Goal: Contribute content: Add original content to the website for others to see

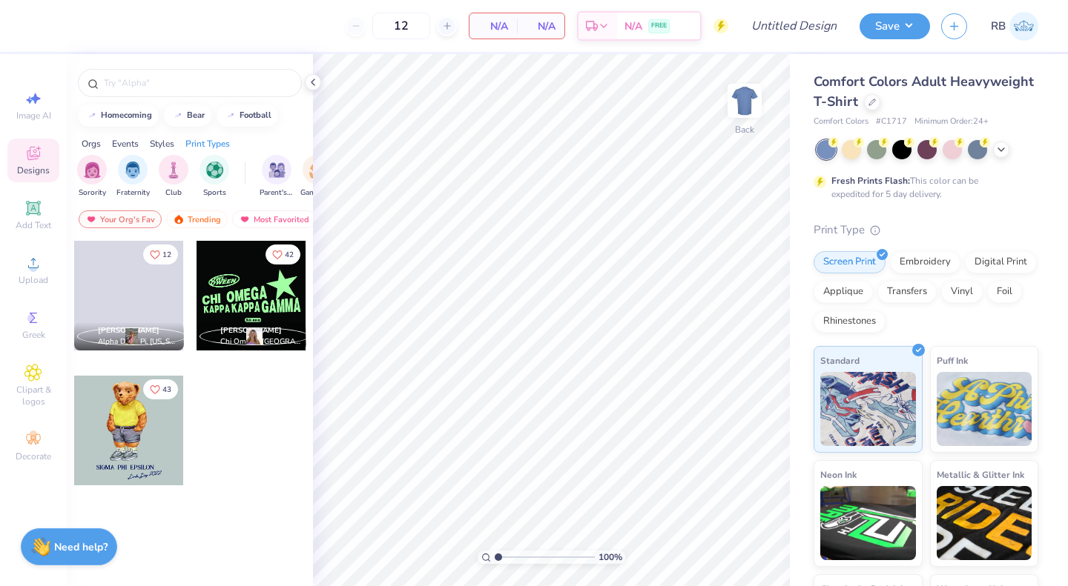
click at [949, 97] on div "Comfort Colors Adult Heavyweight T-Shirt" at bounding box center [925, 92] width 225 height 40
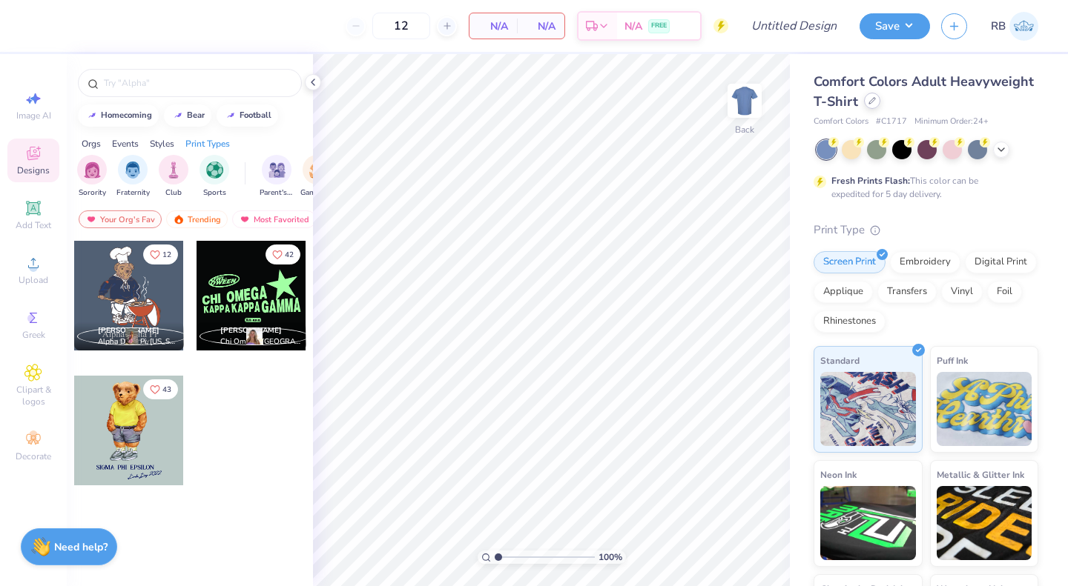
click at [876, 102] on icon at bounding box center [871, 100] width 7 height 7
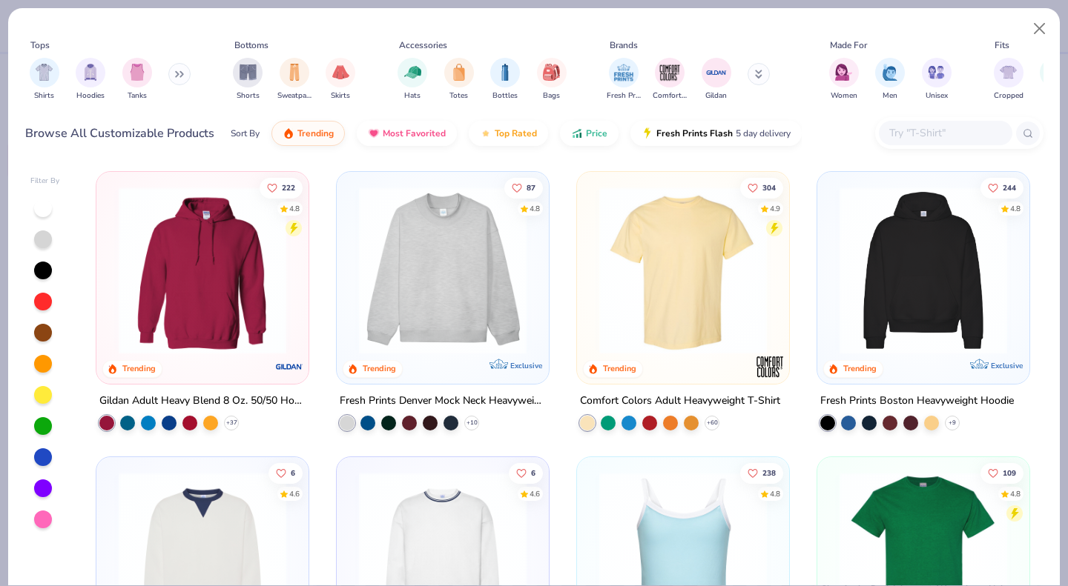
click at [173, 77] on button at bounding box center [179, 74] width 22 height 22
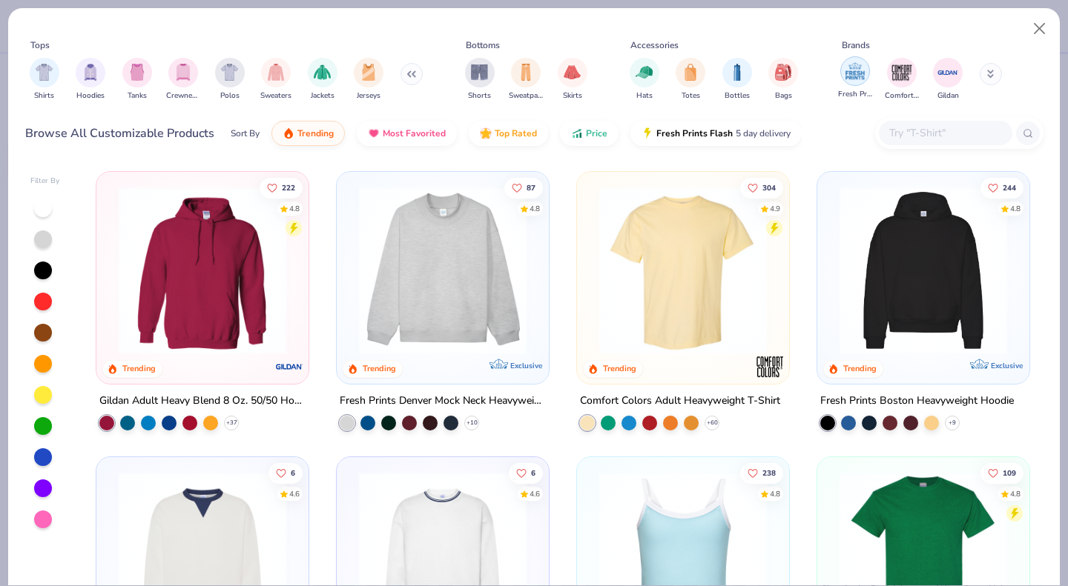
click at [856, 81] on img "filter for Fresh Prints" at bounding box center [855, 71] width 22 height 22
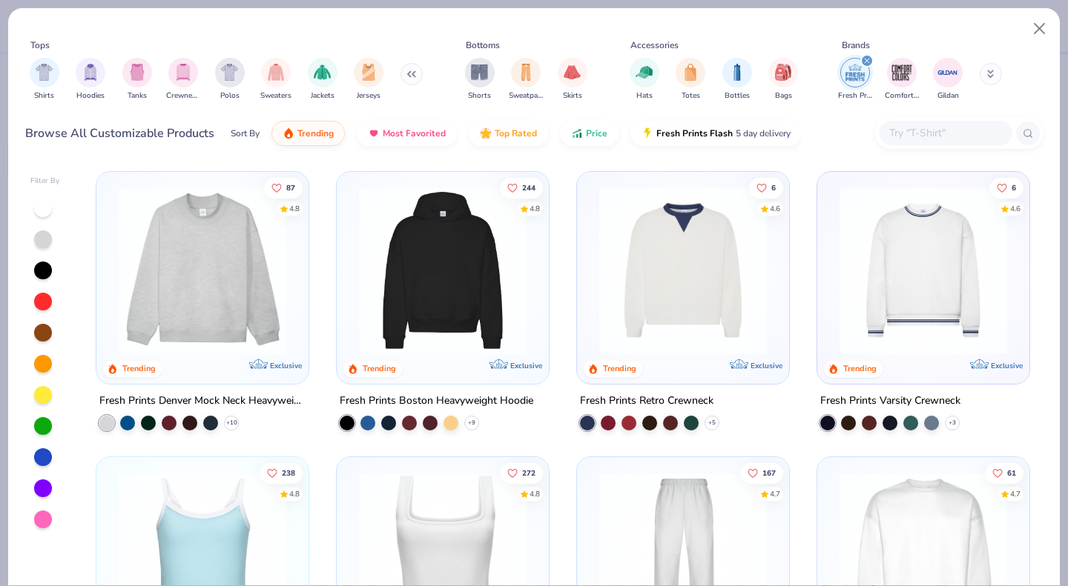
click at [170, 287] on img at bounding box center [202, 271] width 182 height 168
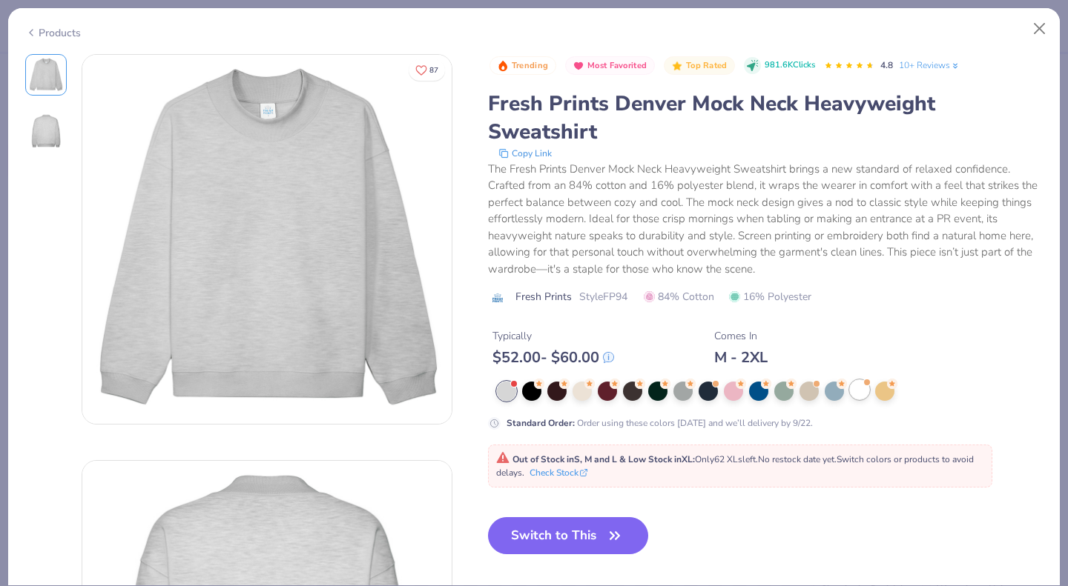
click at [863, 391] on div at bounding box center [859, 389] width 19 height 19
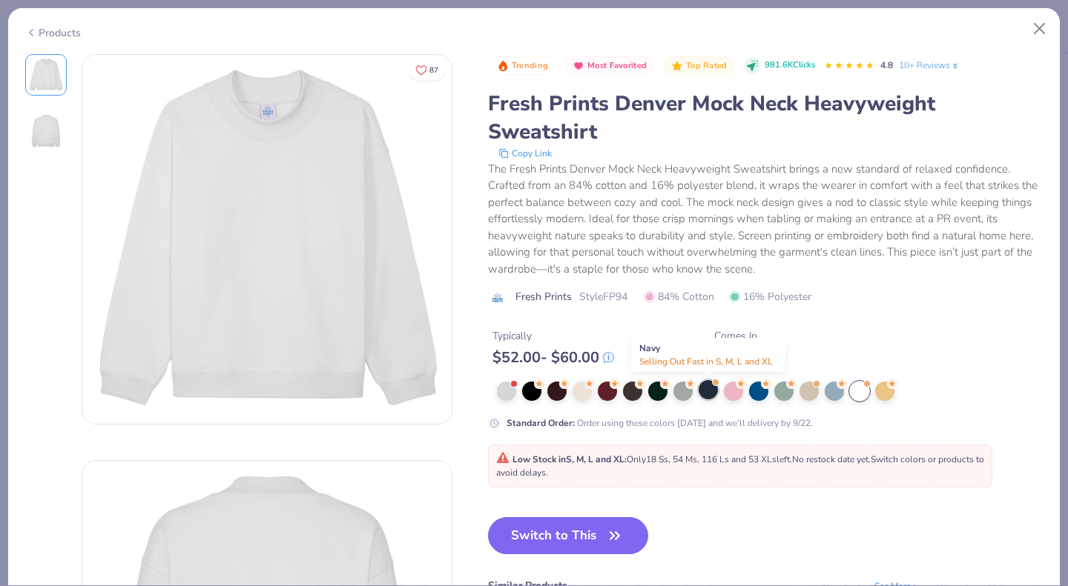
click at [715, 394] on div at bounding box center [707, 389] width 19 height 19
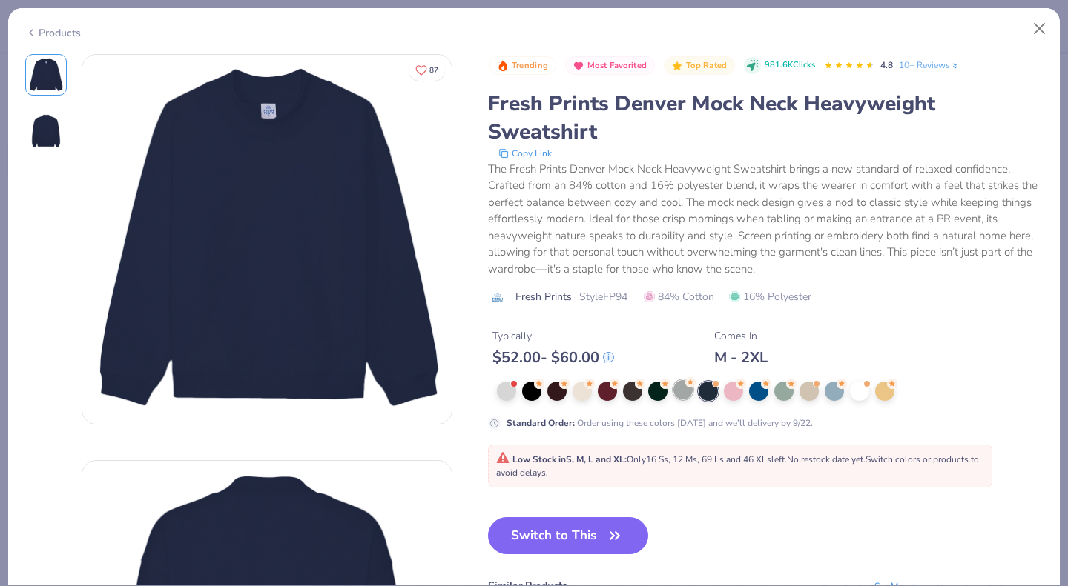
click at [680, 398] on div at bounding box center [682, 389] width 19 height 19
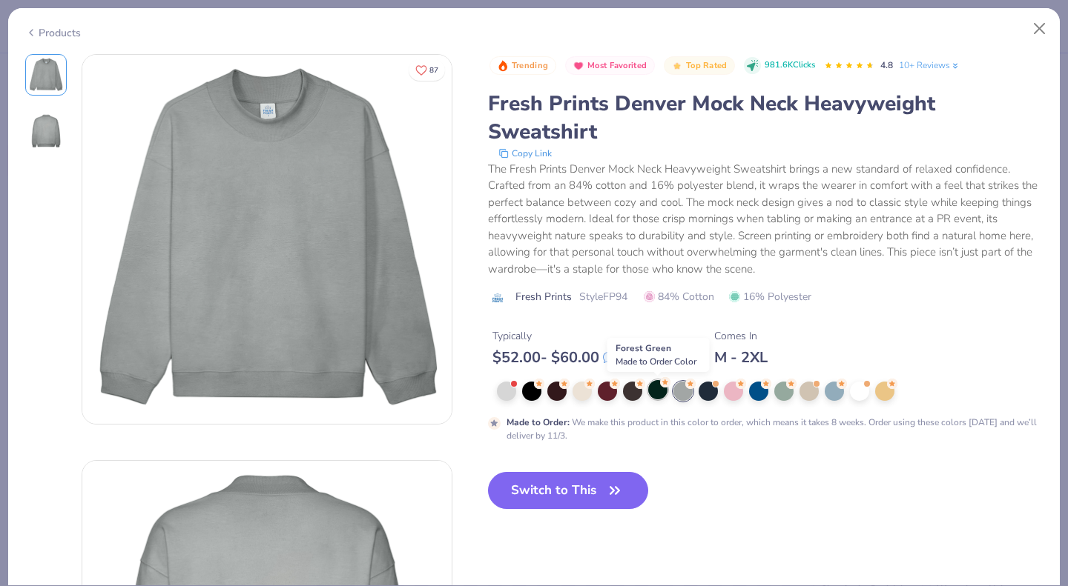
click at [655, 393] on div at bounding box center [657, 389] width 19 height 19
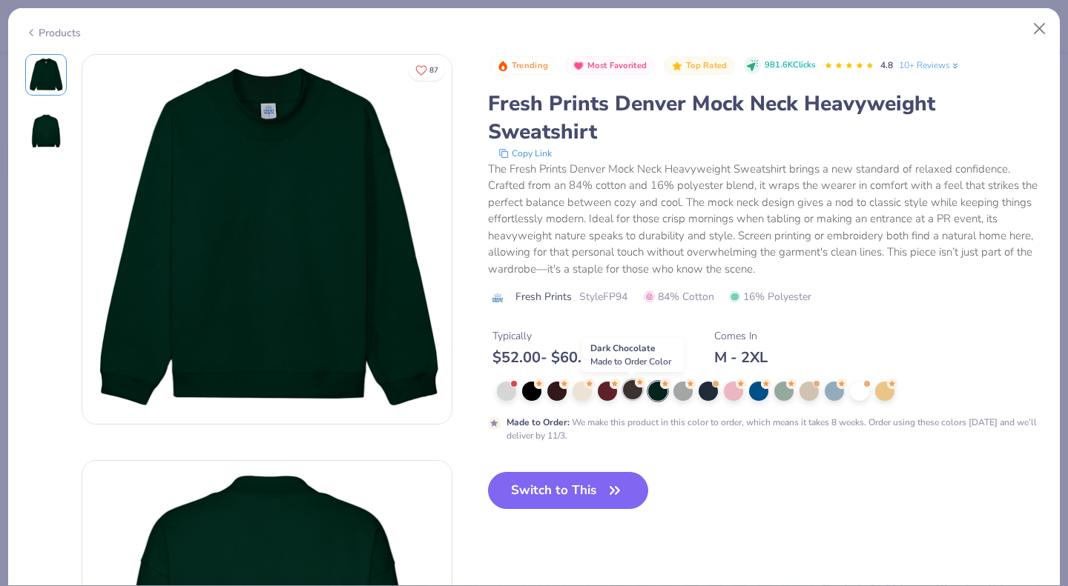
click at [623, 391] on div at bounding box center [632, 389] width 19 height 19
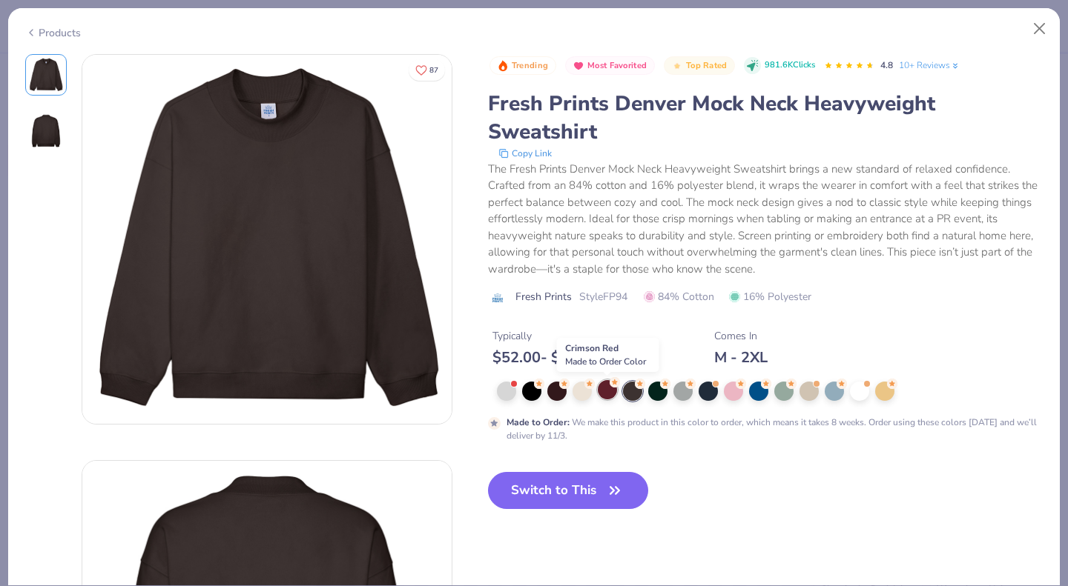
click at [614, 388] on div at bounding box center [607, 389] width 19 height 19
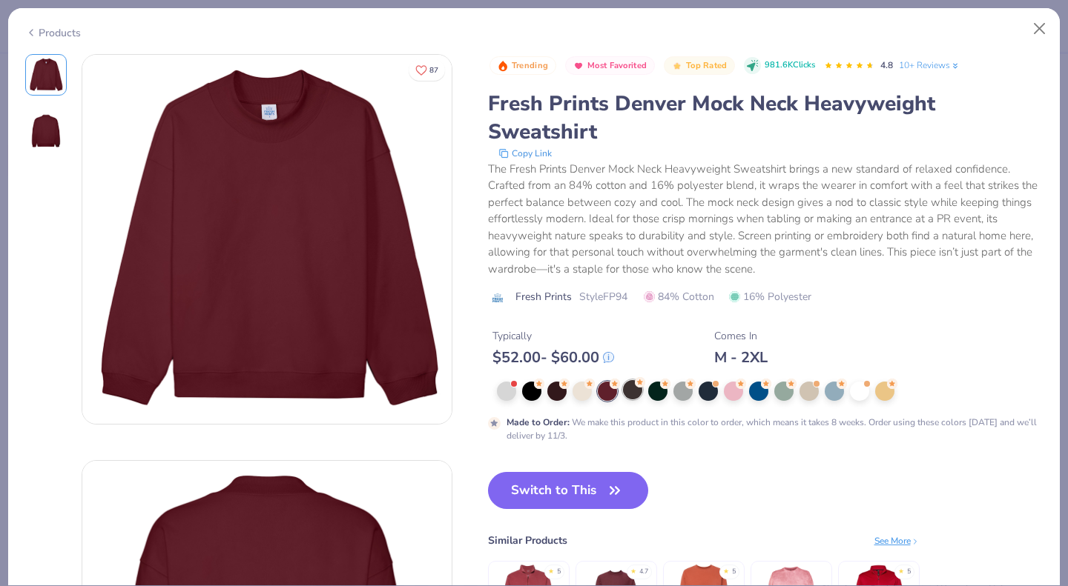
click at [638, 393] on div at bounding box center [632, 389] width 19 height 19
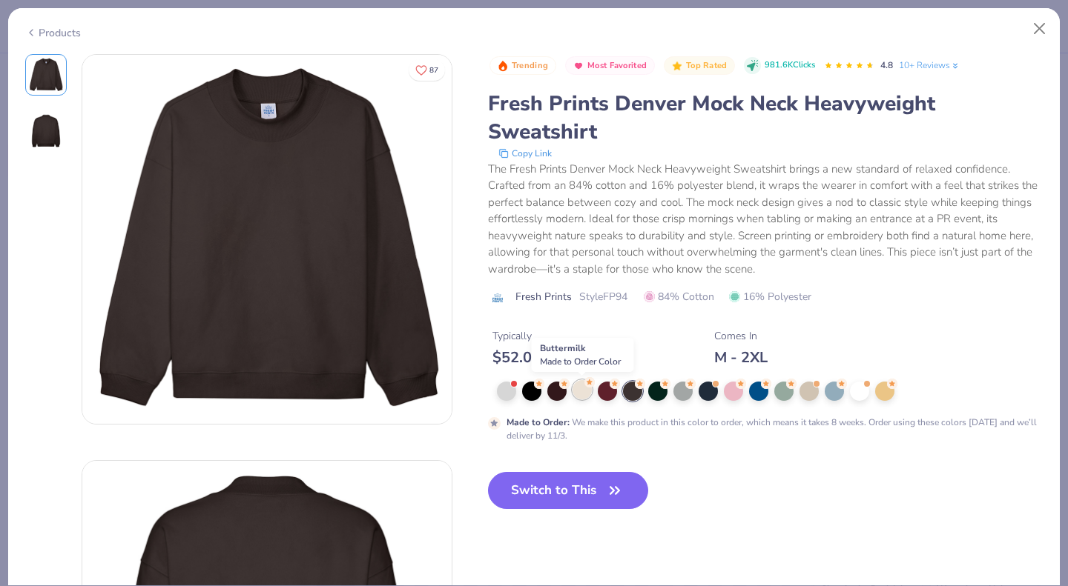
click at [580, 394] on div at bounding box center [581, 389] width 19 height 19
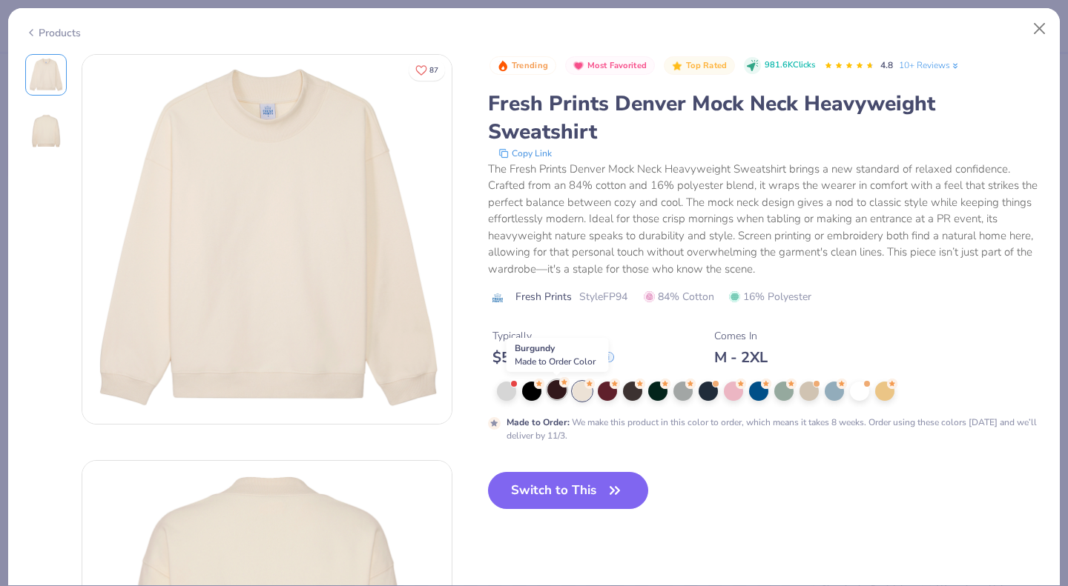
click at [555, 391] on div at bounding box center [556, 389] width 19 height 19
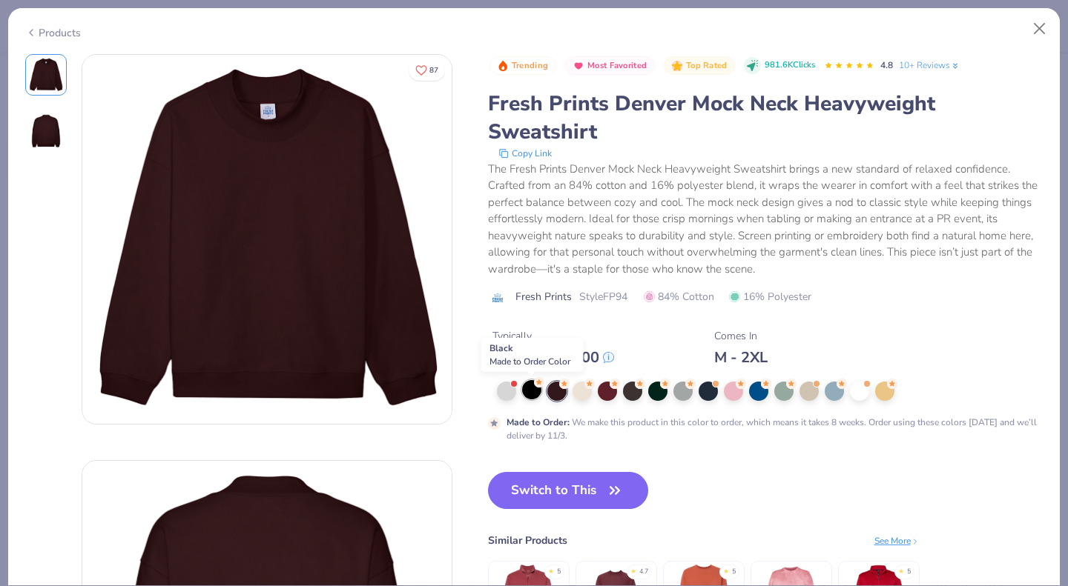
click at [526, 388] on div at bounding box center [531, 389] width 19 height 19
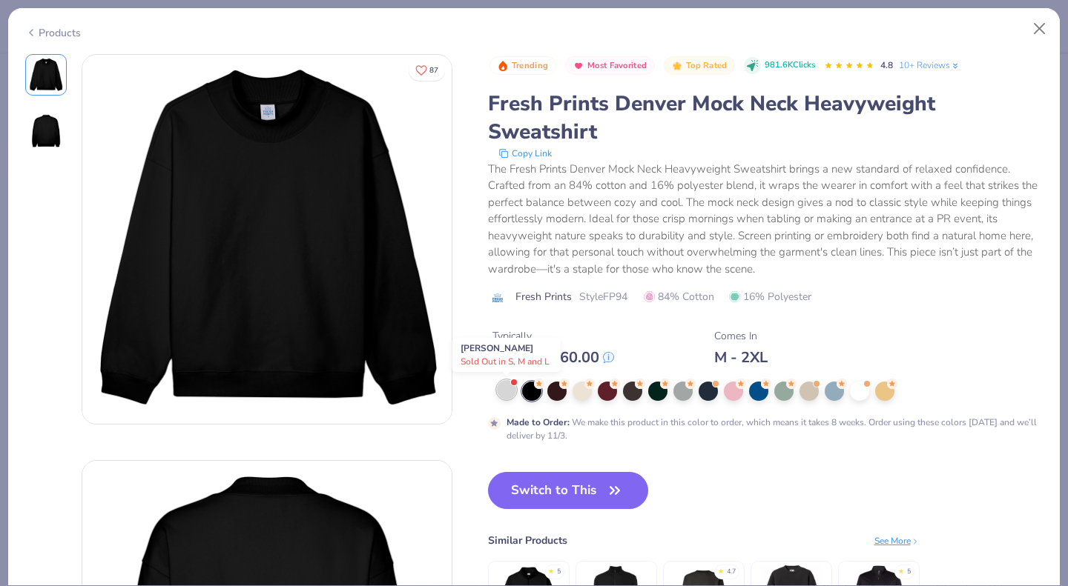
click at [509, 388] on div at bounding box center [506, 389] width 19 height 19
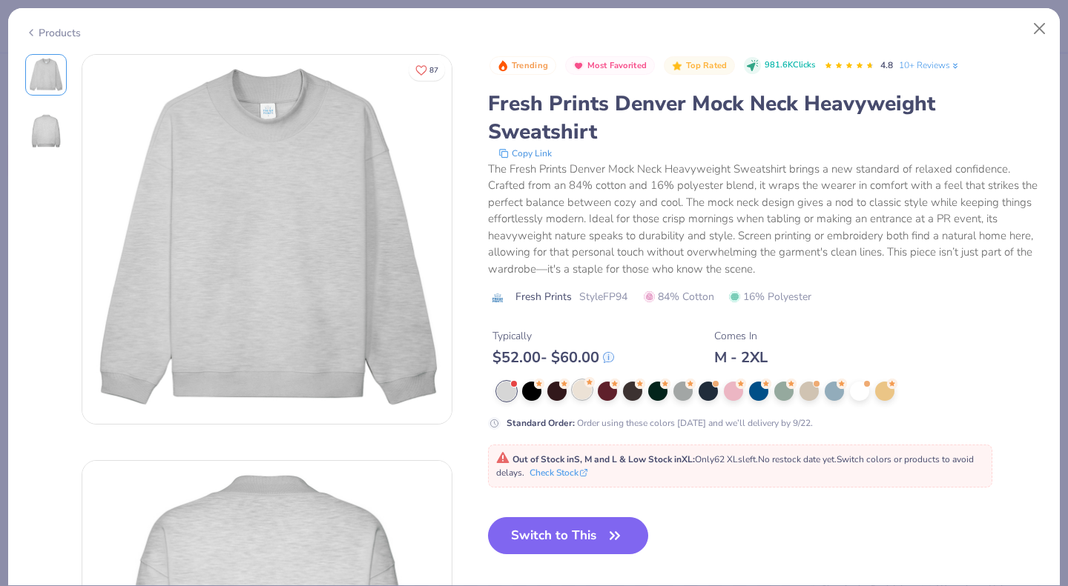
click at [579, 391] on div at bounding box center [581, 389] width 19 height 19
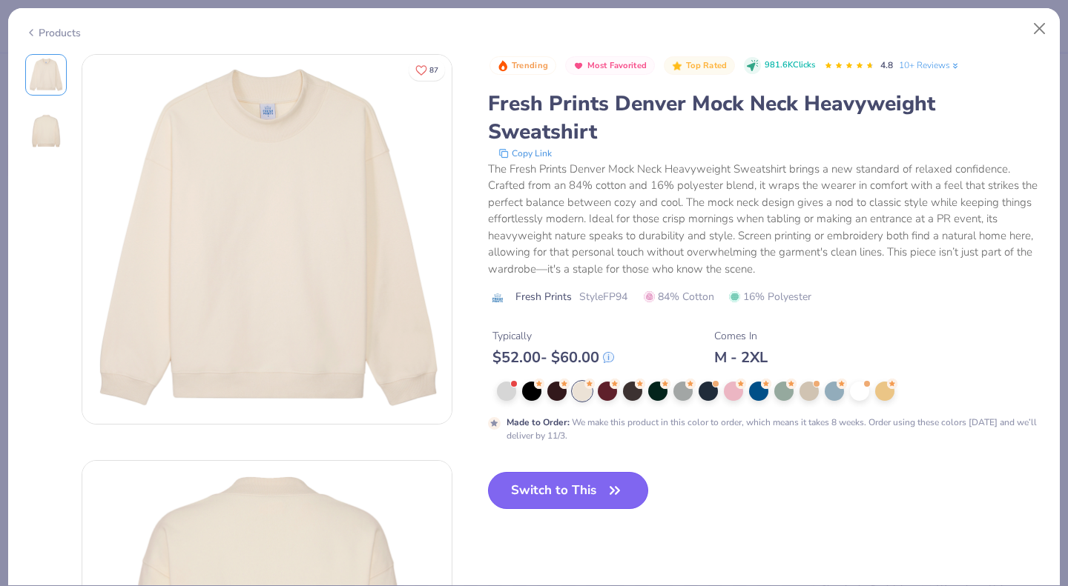
click at [580, 489] on button "Switch to This" at bounding box center [568, 490] width 161 height 37
type input "50"
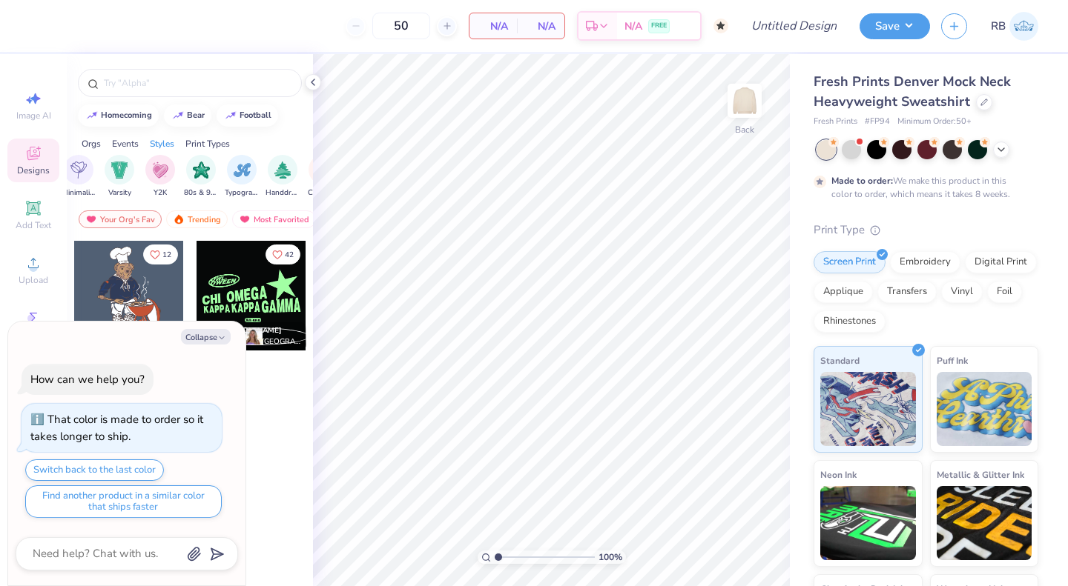
scroll to position [0, 906]
click at [163, 171] on img "filter for Typography" at bounding box center [167, 168] width 17 height 17
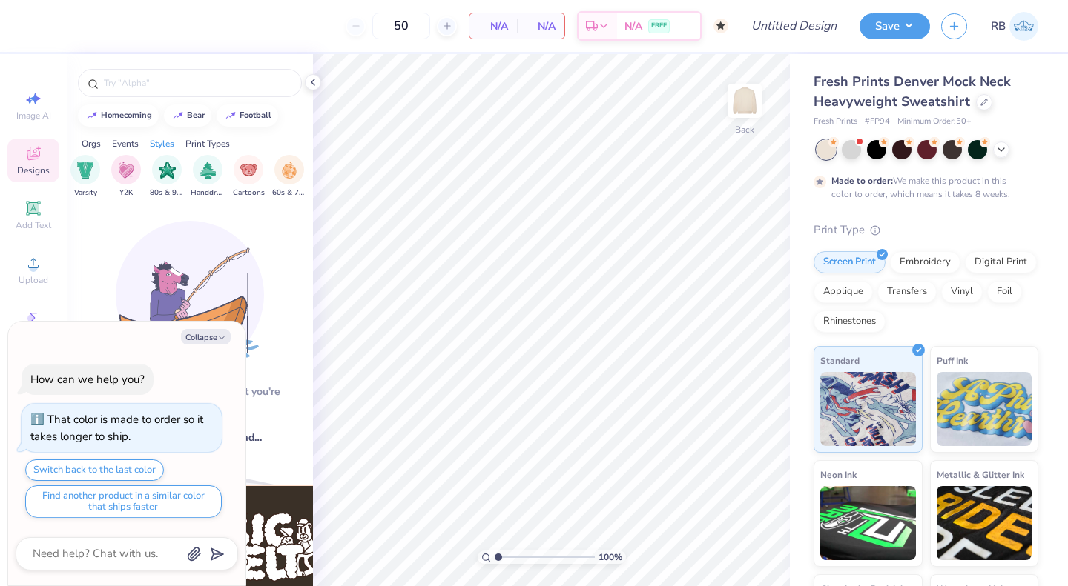
click at [216, 220] on div "Aw fish! We can't find what you're looking for. Try our top searches instead… a…" at bounding box center [190, 411] width 246 height 411
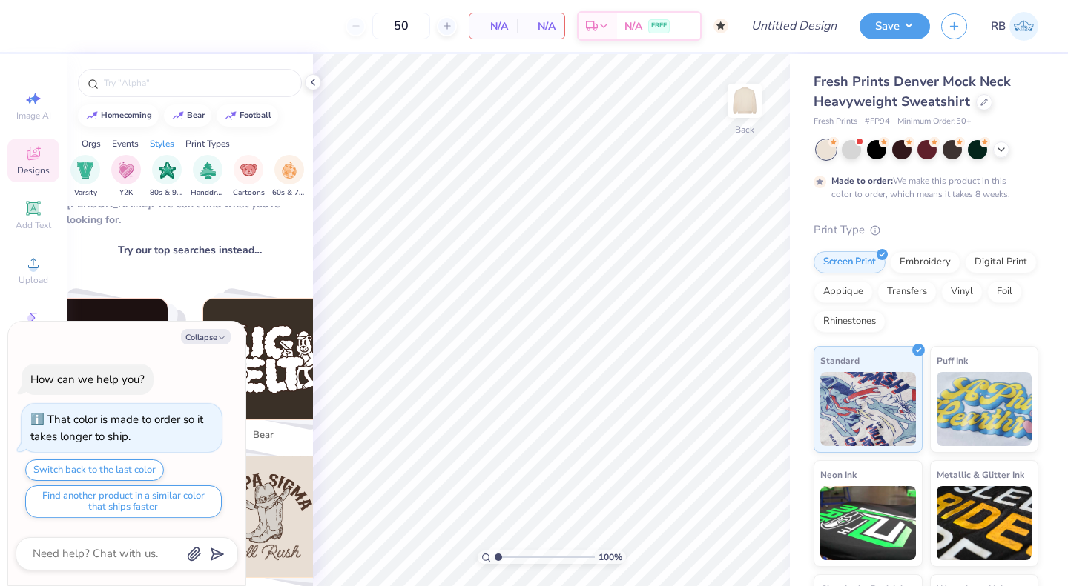
scroll to position [0, 0]
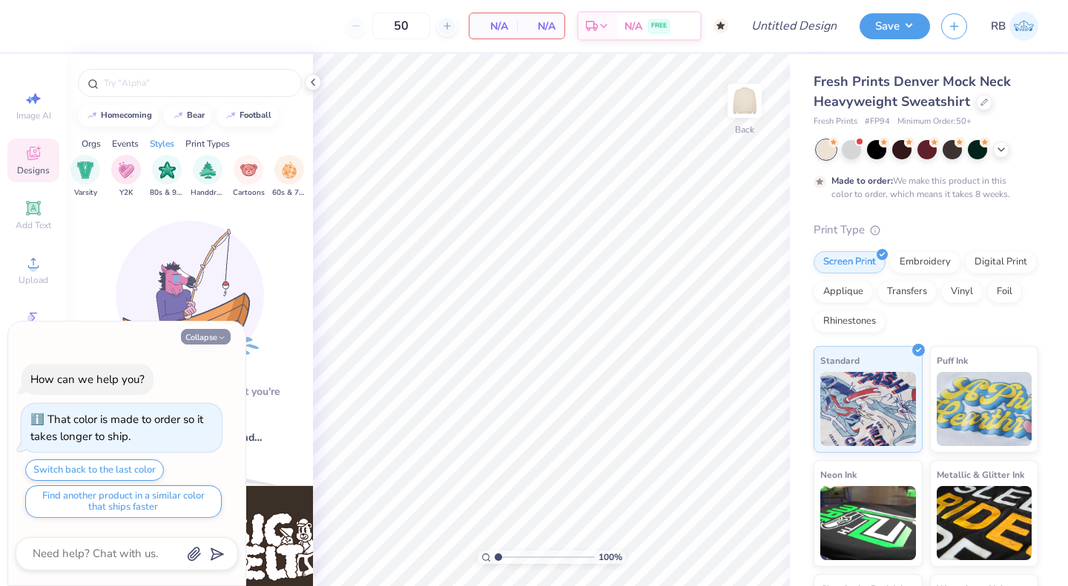
click at [215, 333] on button "Collapse" at bounding box center [206, 337] width 50 height 16
type textarea "x"
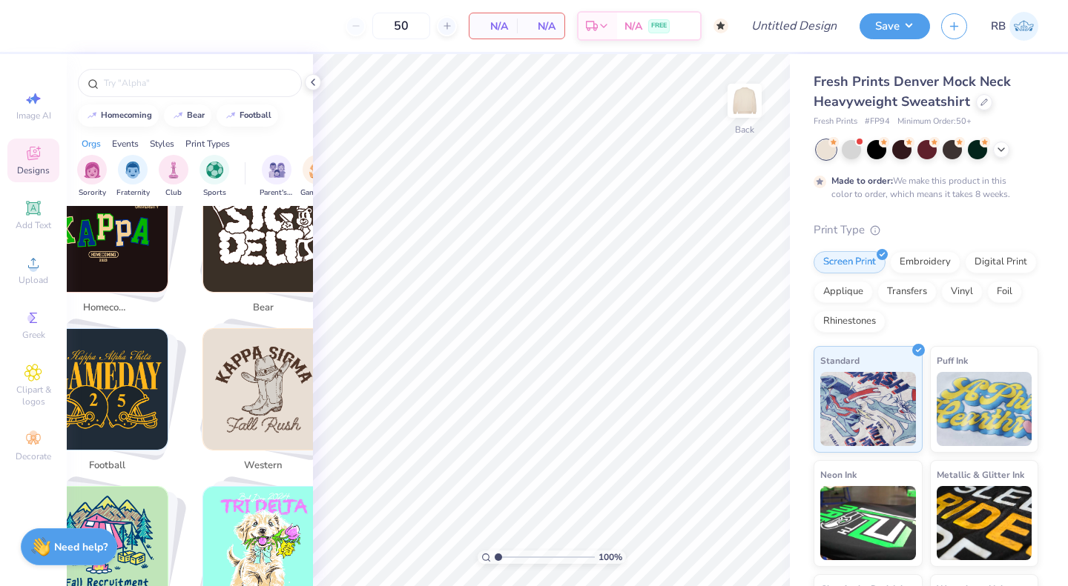
scroll to position [315, 0]
click at [168, 89] on input "text" at bounding box center [197, 83] width 190 height 15
type input "PARKE"
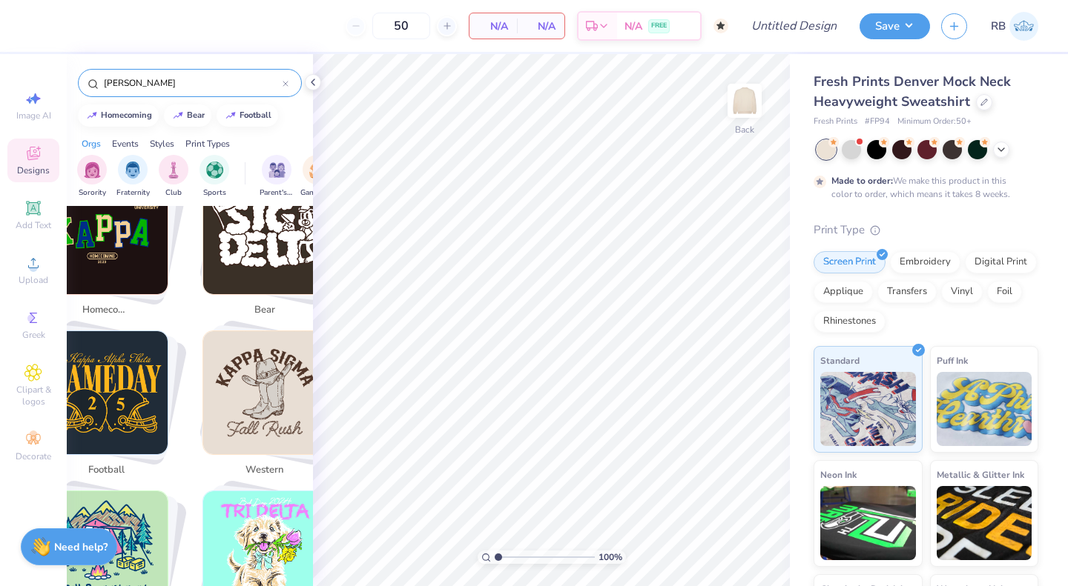
scroll to position [0, 0]
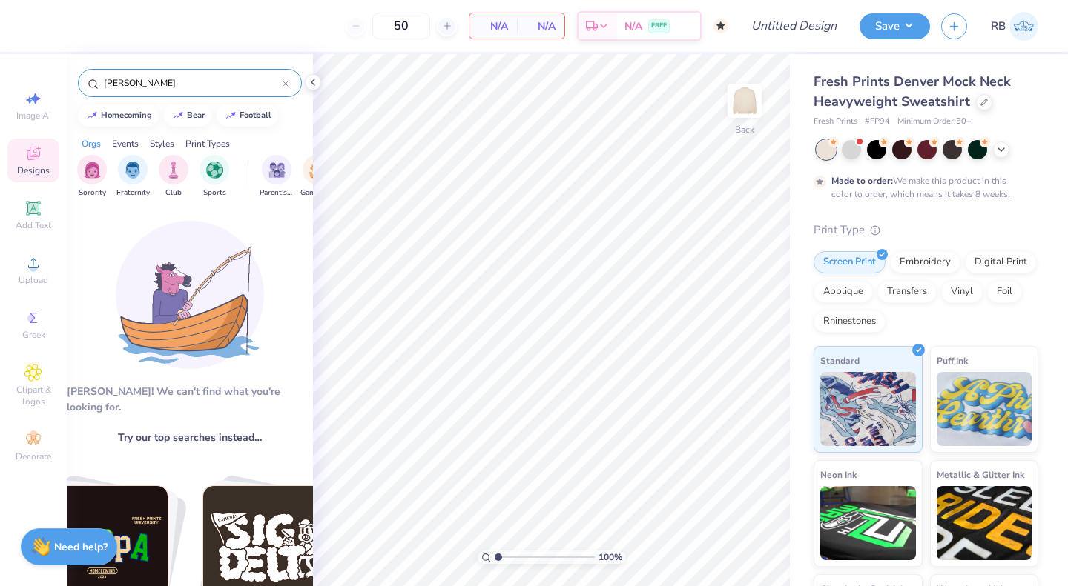
click at [128, 142] on div "Events" at bounding box center [125, 143] width 27 height 13
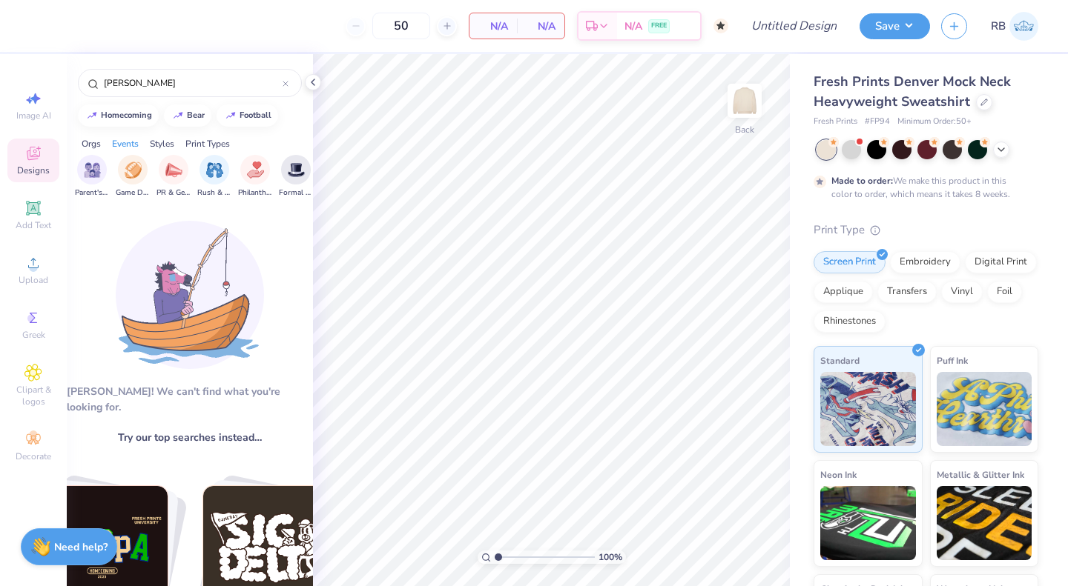
click at [93, 142] on div "Orgs" at bounding box center [91, 143] width 19 height 13
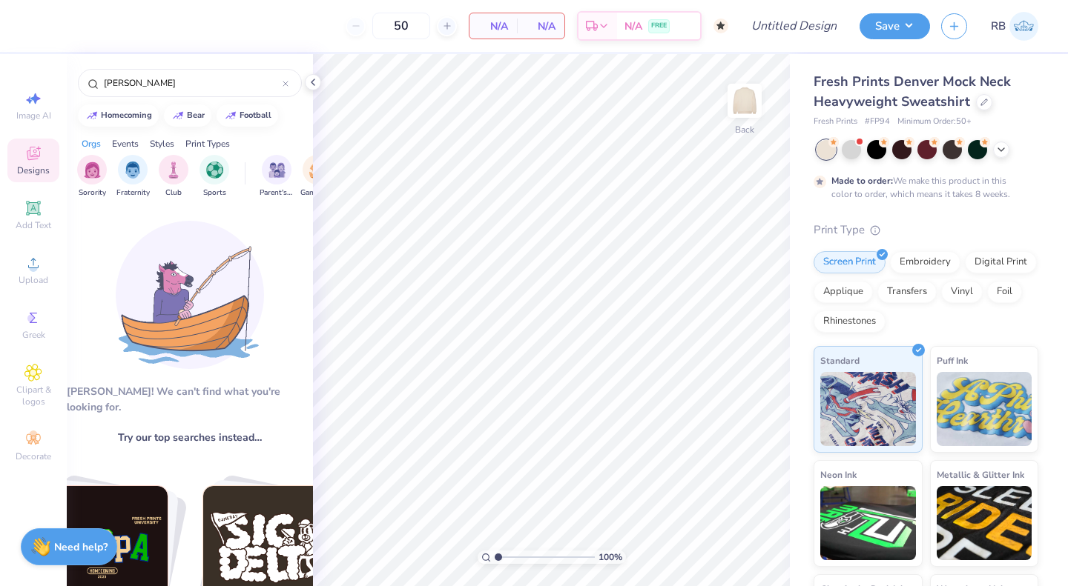
click at [162, 138] on div "Styles" at bounding box center [162, 143] width 24 height 13
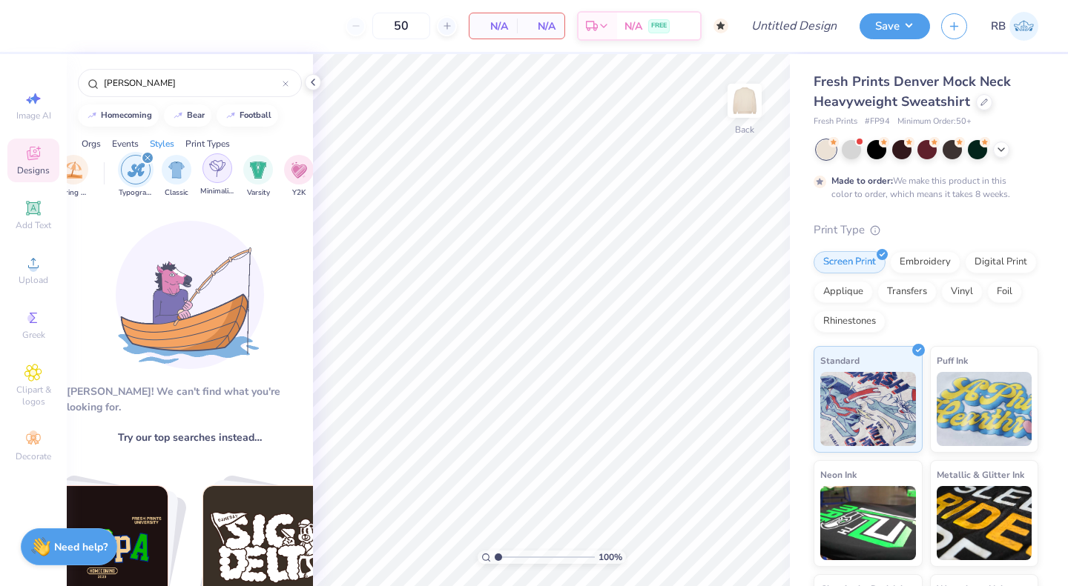
scroll to position [0, 777]
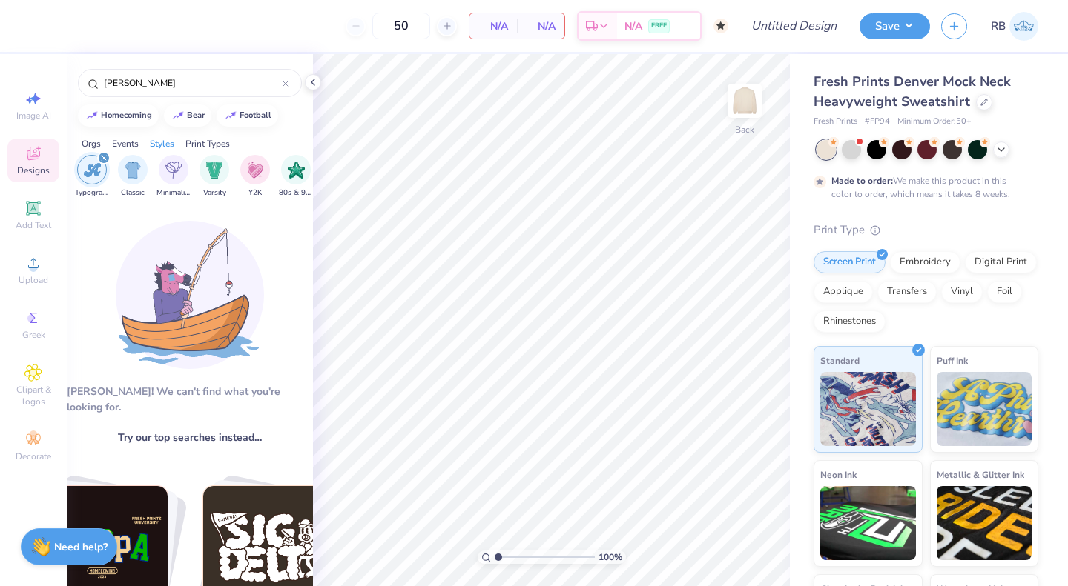
click at [99, 177] on img "filter for Typography" at bounding box center [92, 170] width 17 height 17
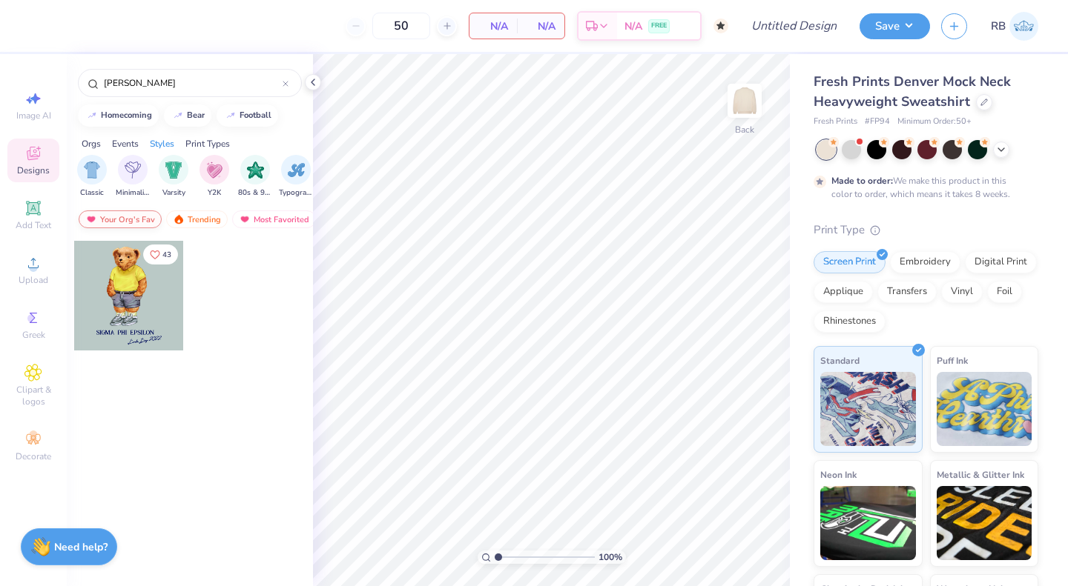
click at [133, 220] on div "Your Org's Fav" at bounding box center [120, 220] width 83 height 18
click at [197, 218] on div "Trending" at bounding box center [197, 220] width 62 height 18
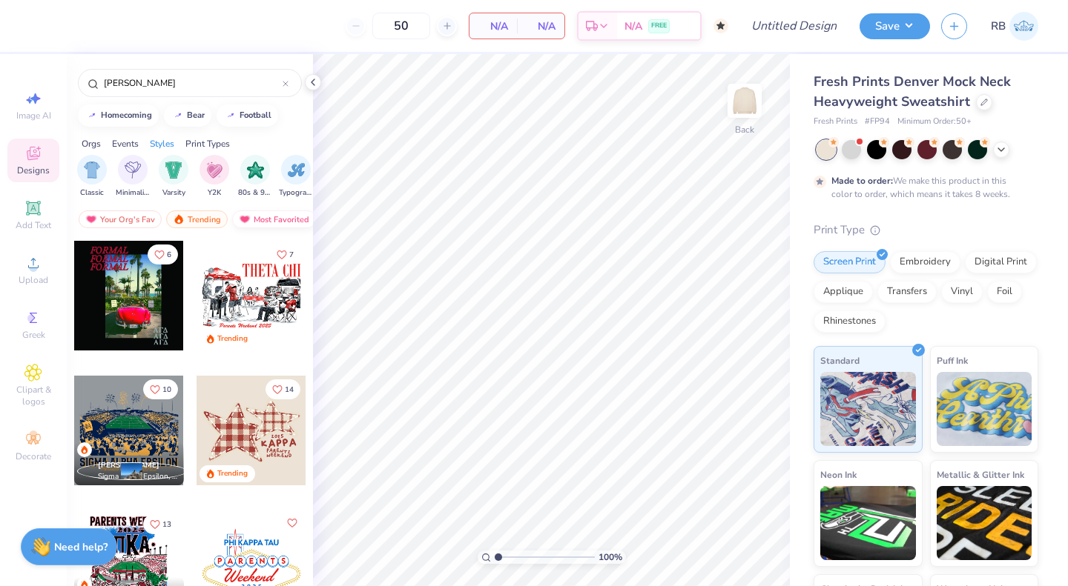
click at [245, 217] on img at bounding box center [245, 219] width 12 height 10
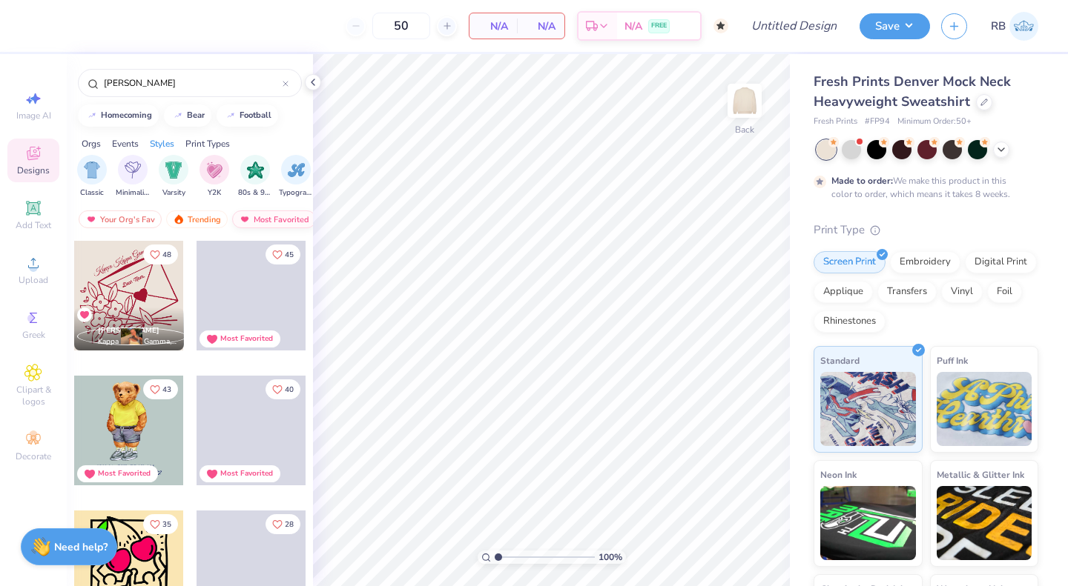
scroll to position [0, 86]
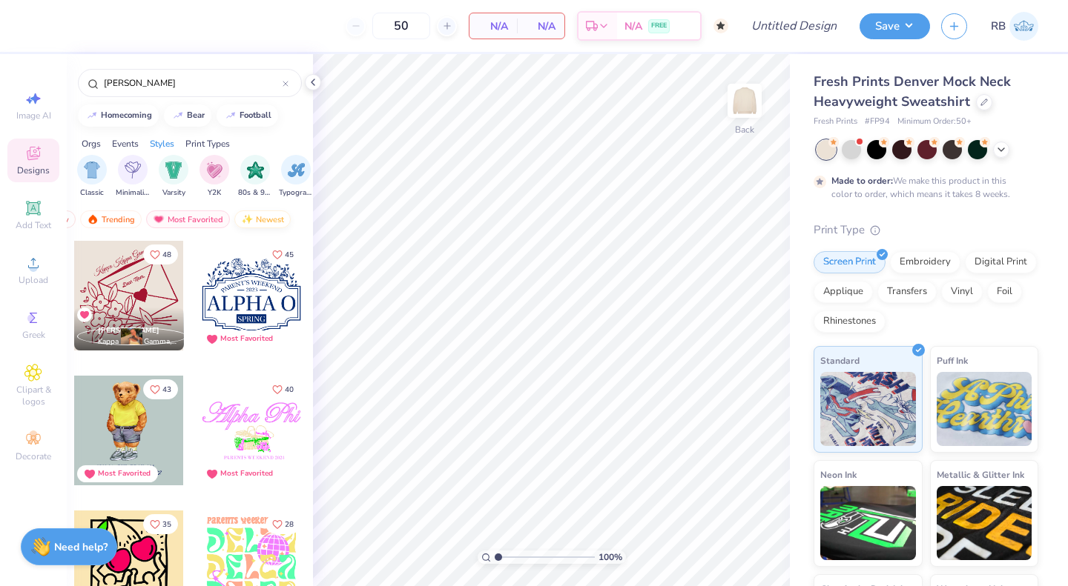
click at [259, 216] on div "Newest" at bounding box center [262, 220] width 56 height 18
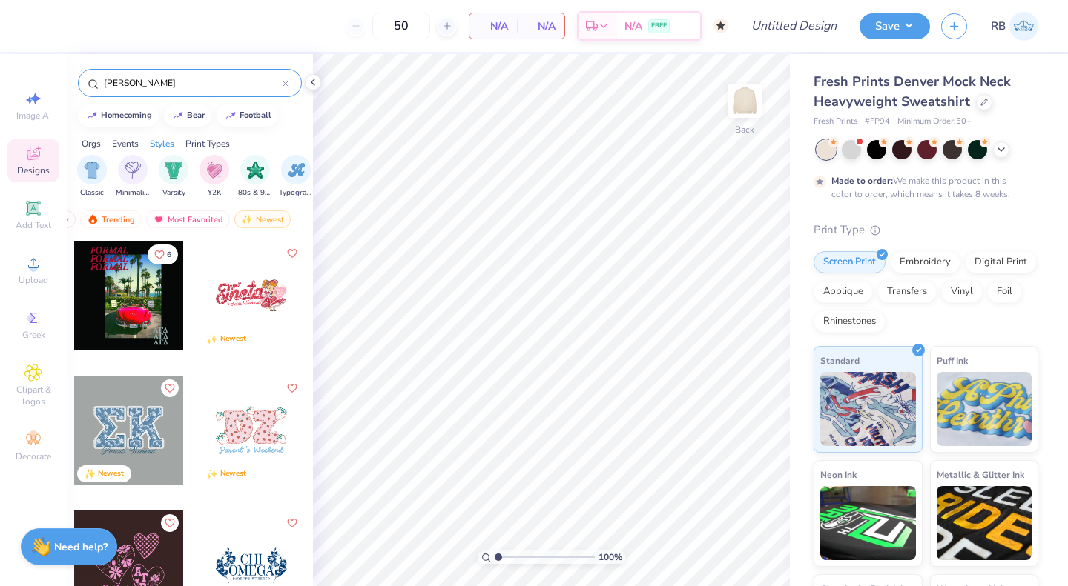
click at [152, 85] on input "PARKE" at bounding box center [192, 83] width 180 height 15
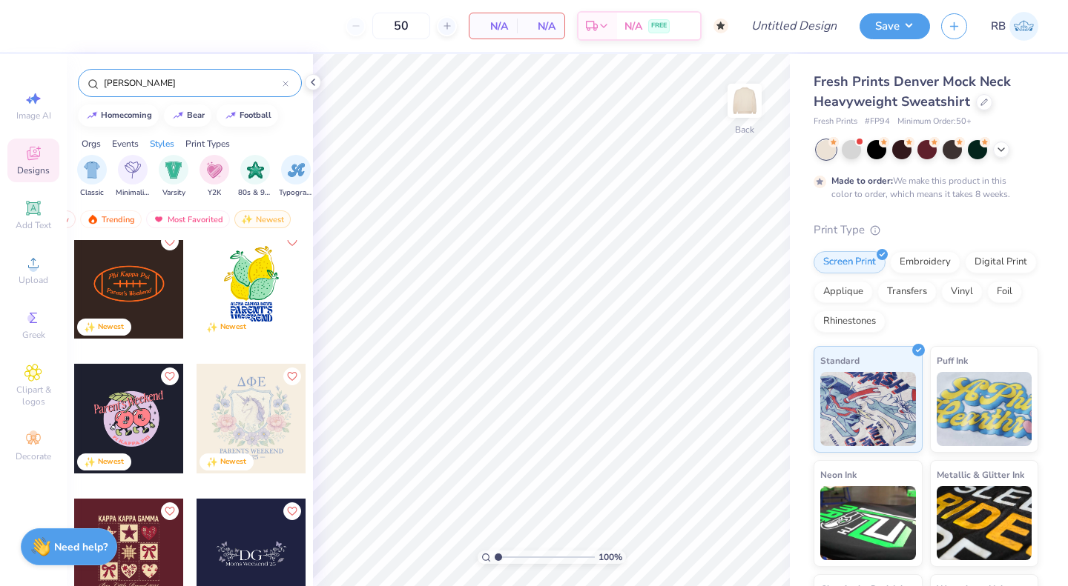
scroll to position [3792, 0]
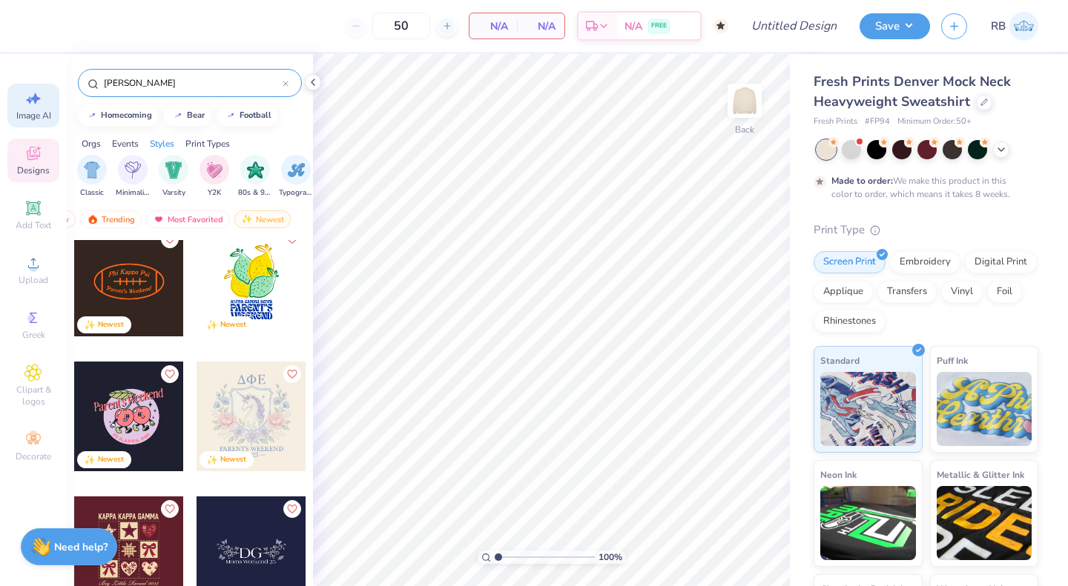
click at [21, 109] on div "Image AI" at bounding box center [33, 106] width 52 height 44
select select "4"
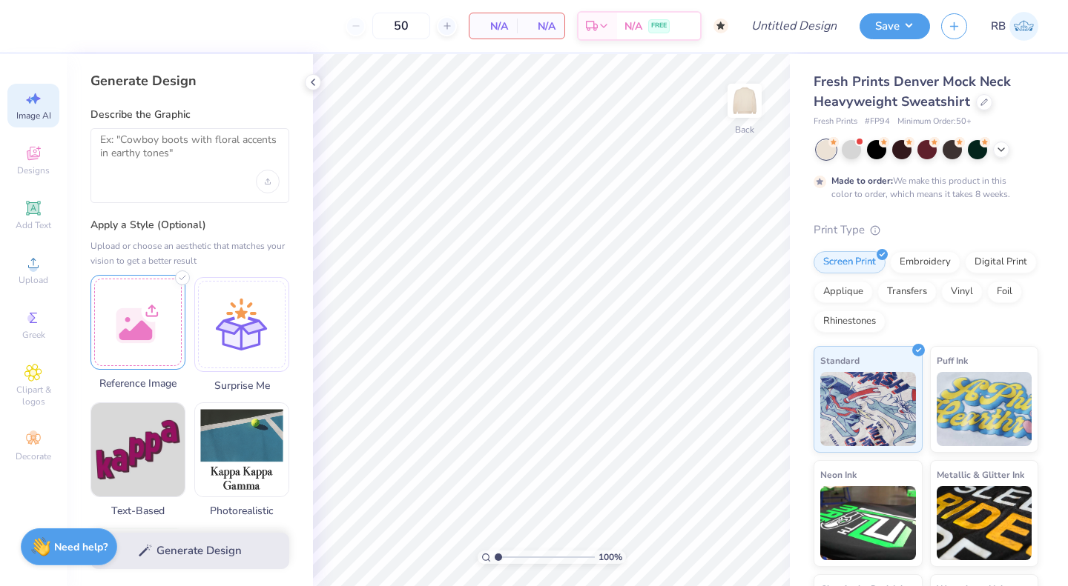
click at [122, 334] on div at bounding box center [137, 322] width 95 height 95
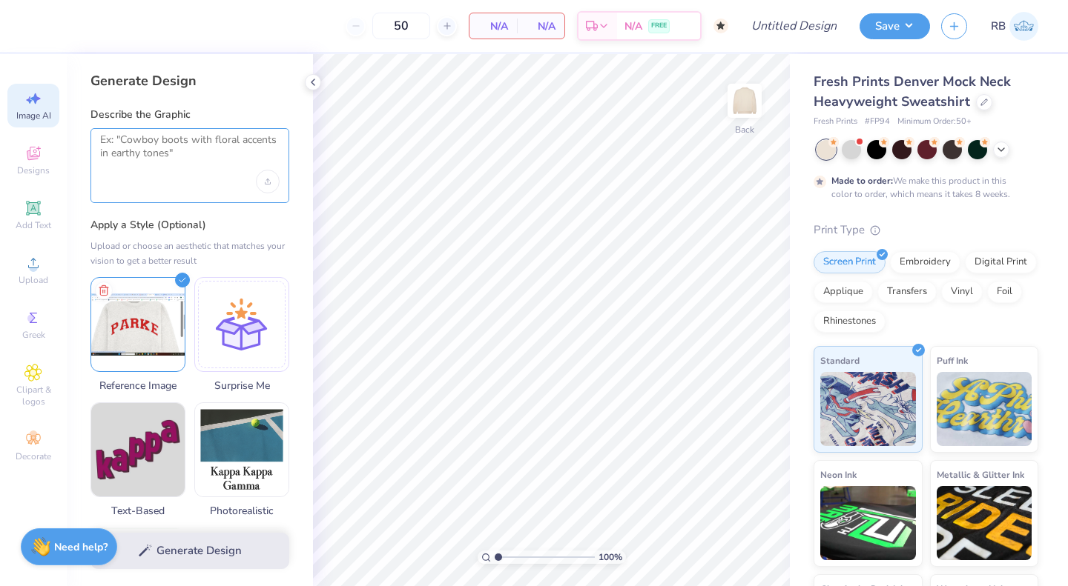
click at [135, 157] on textarea at bounding box center [189, 151] width 179 height 37
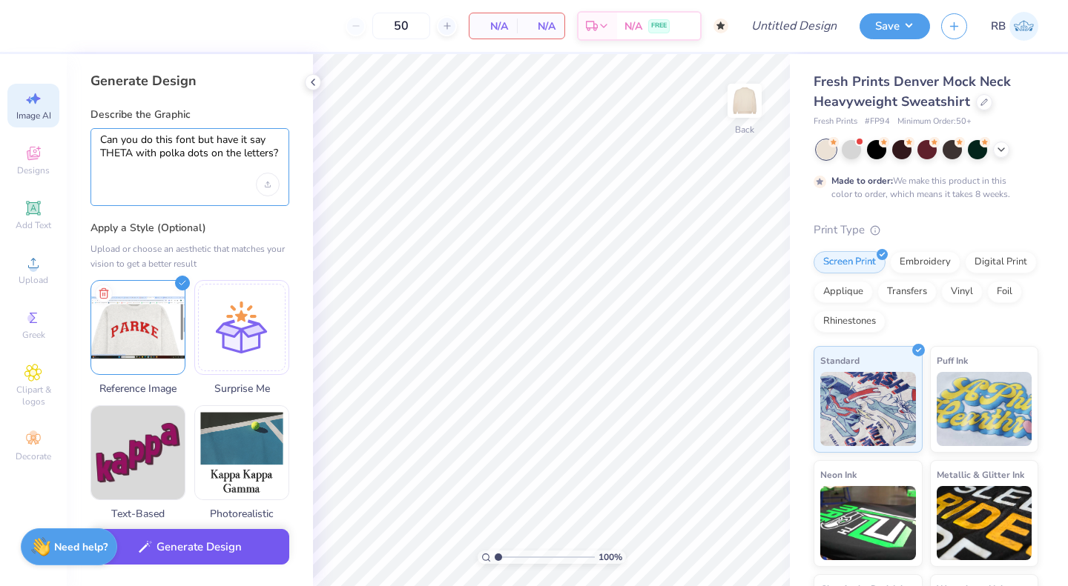
type textarea "Can you do this font but have it say THETA with polka dots on the letters?"
click at [224, 542] on button "Generate Design" at bounding box center [189, 547] width 199 height 36
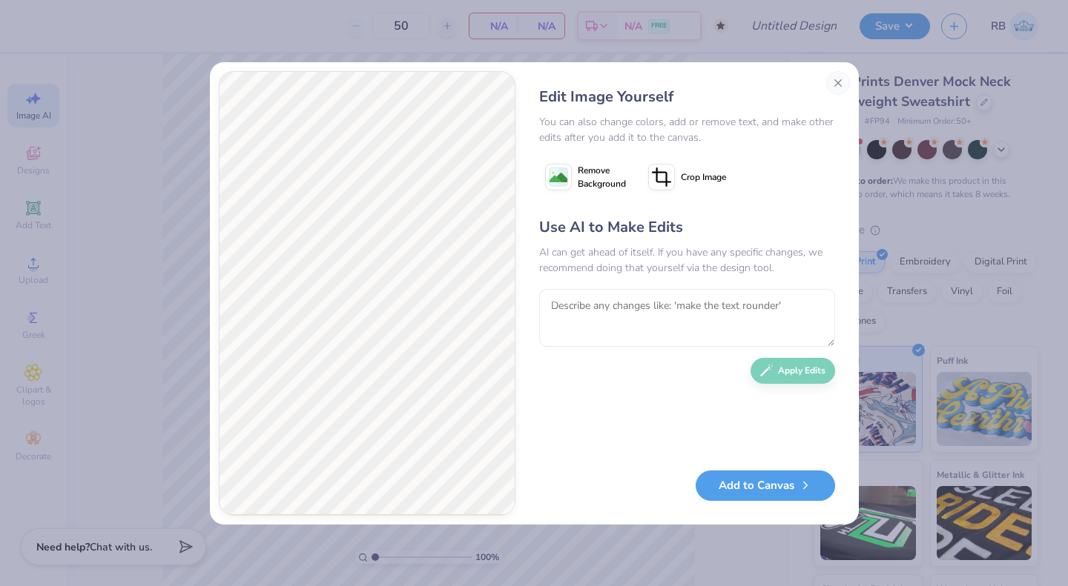
click at [562, 173] on image at bounding box center [558, 178] width 18 height 18
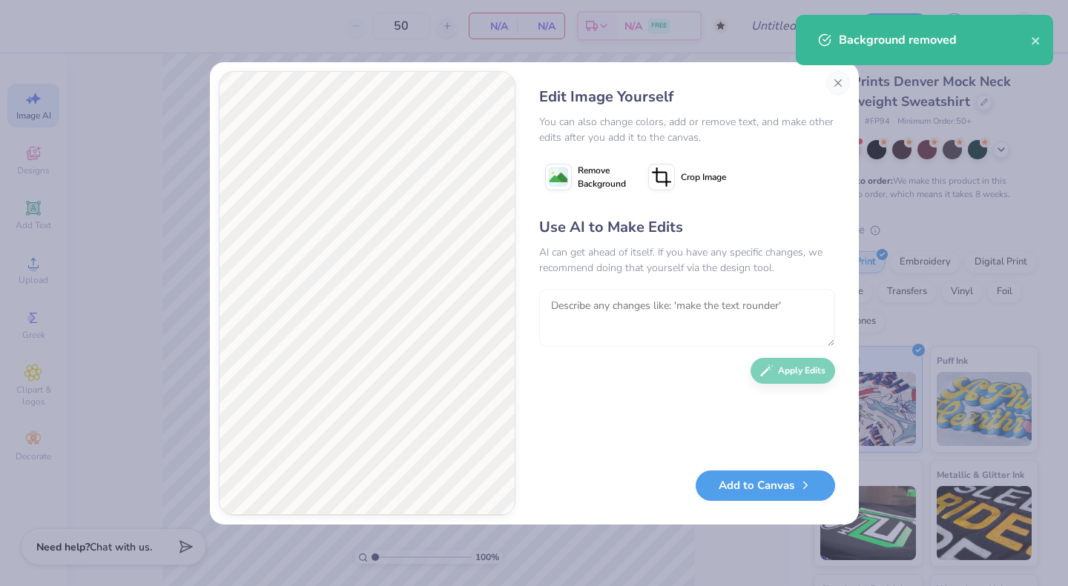
click at [616, 311] on textarea at bounding box center [687, 318] width 296 height 58
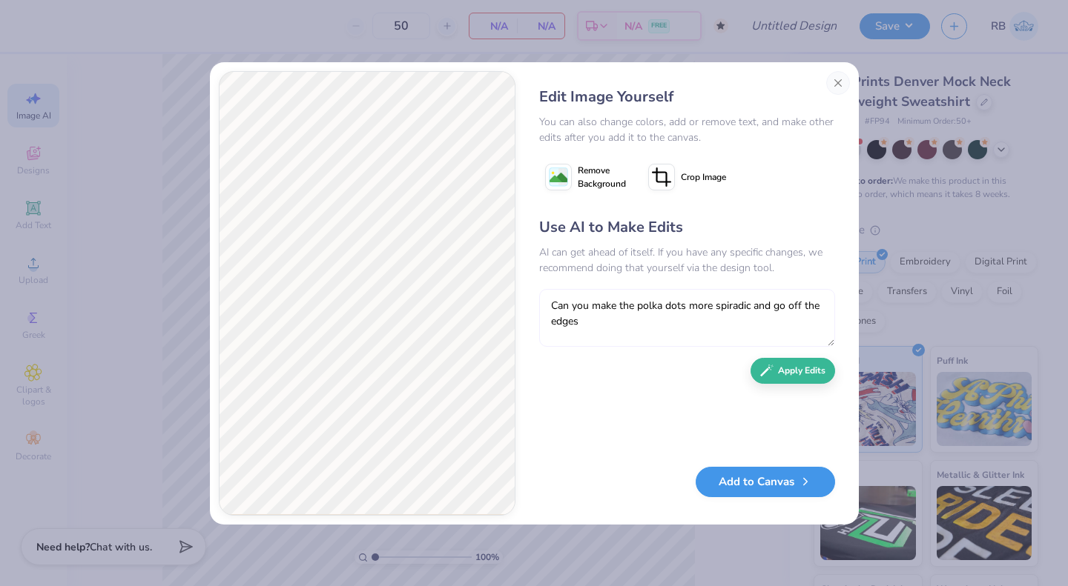
type textarea "Can you make the polka dots more spiradic and go off the edges"
click at [790, 480] on button "Add to Canvas" at bounding box center [764, 482] width 139 height 30
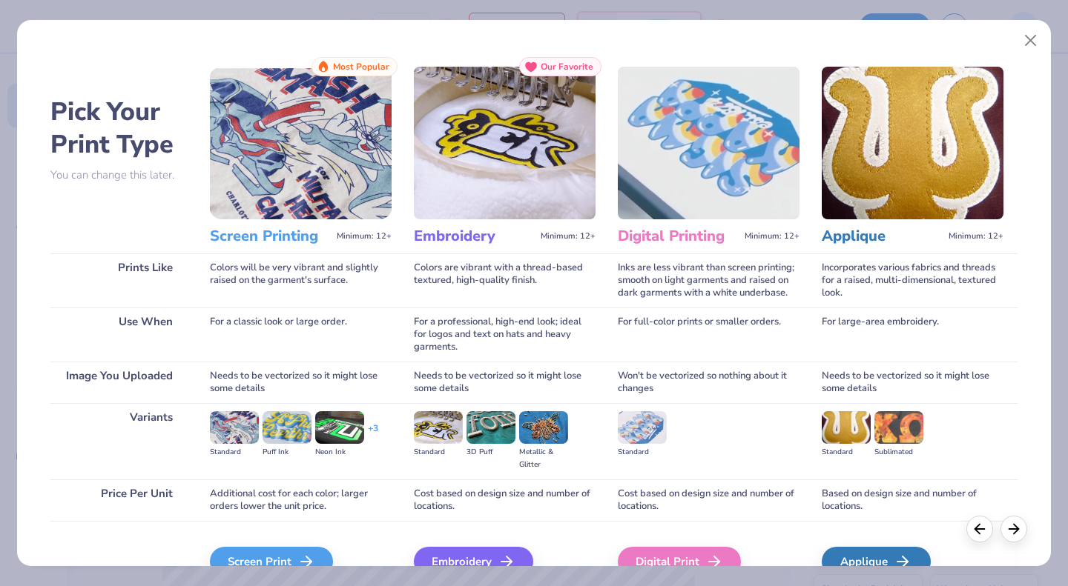
scroll to position [79, 0]
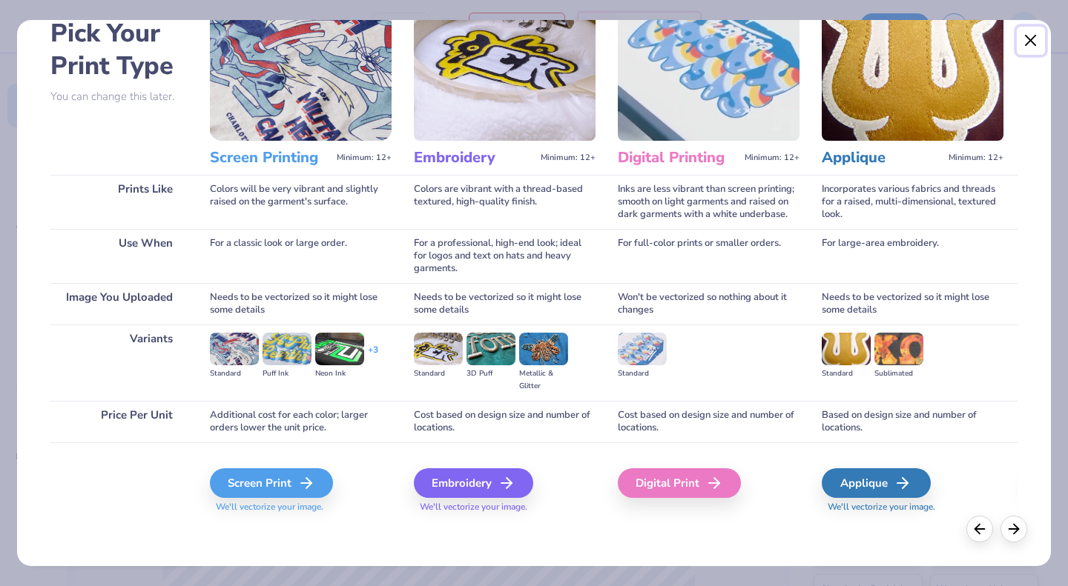
click at [1028, 38] on button "Close" at bounding box center [1030, 41] width 28 height 28
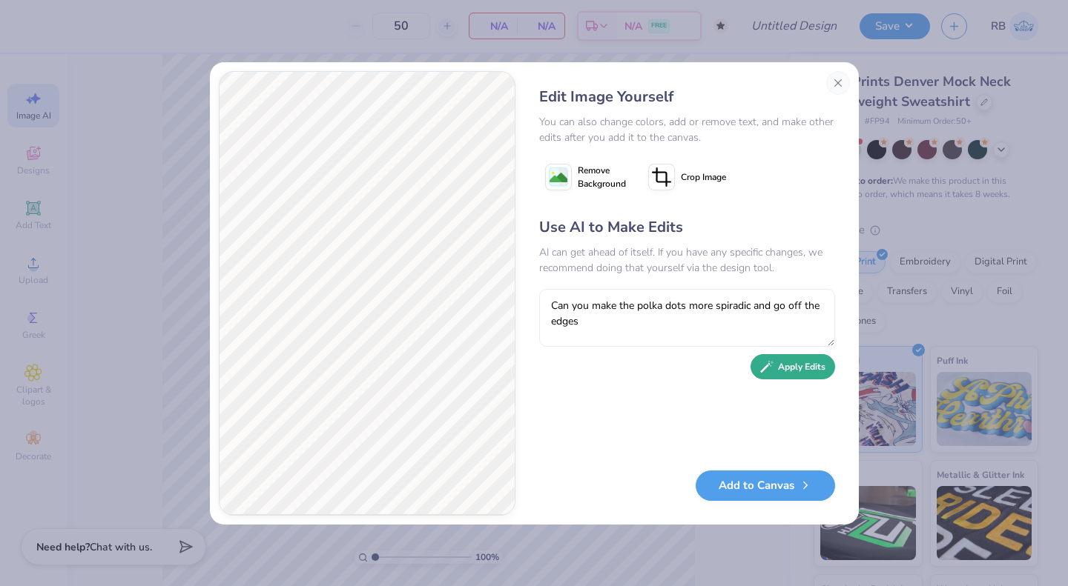
click at [784, 366] on button "Apply Edits" at bounding box center [792, 367] width 85 height 26
